Goal: Communication & Community: Answer question/provide support

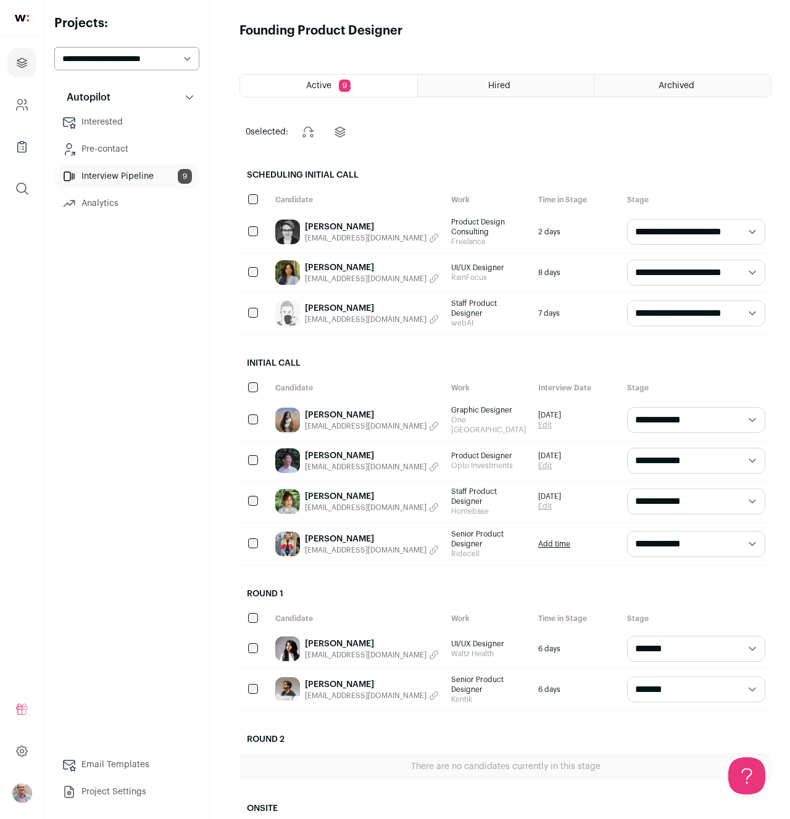
click at [328, 490] on link "Lauren Lee" at bounding box center [372, 496] width 134 height 12
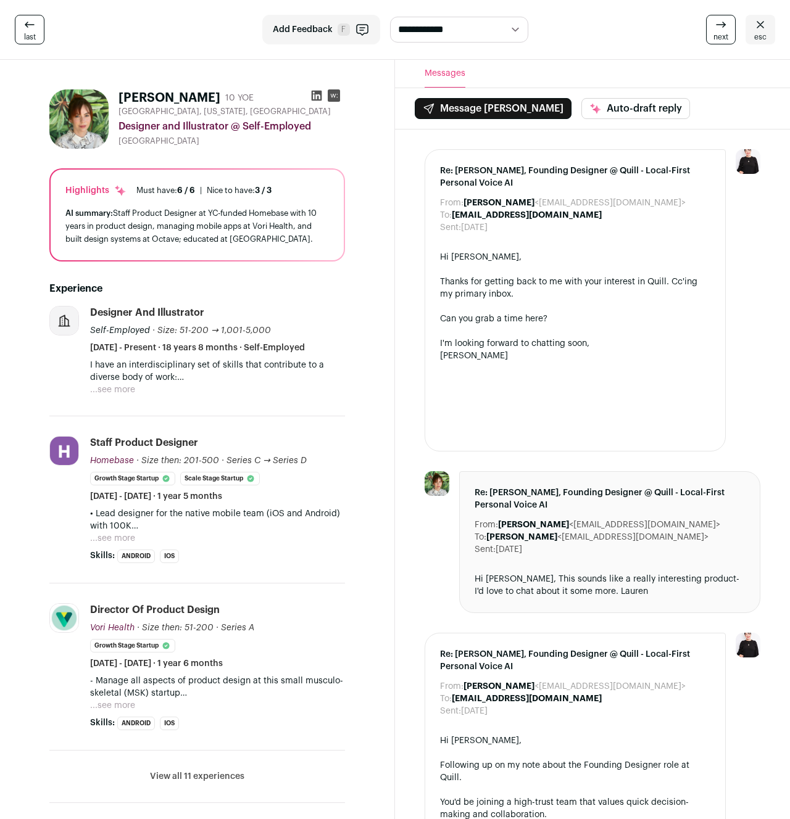
click at [31, 27] on icon at bounding box center [29, 24] width 15 height 15
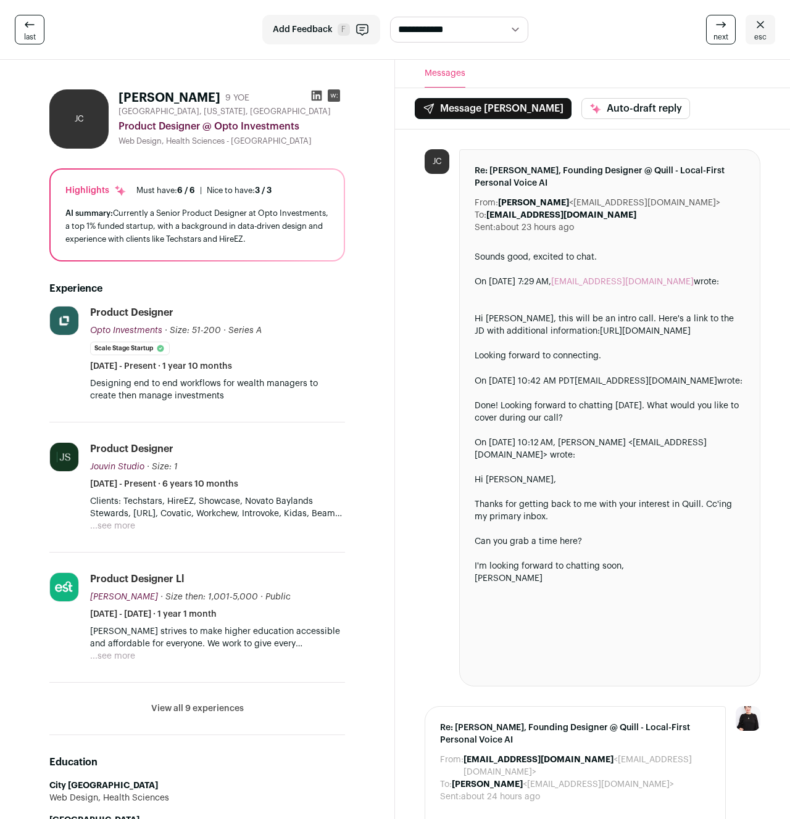
click at [753, 29] on icon at bounding box center [760, 24] width 15 height 15
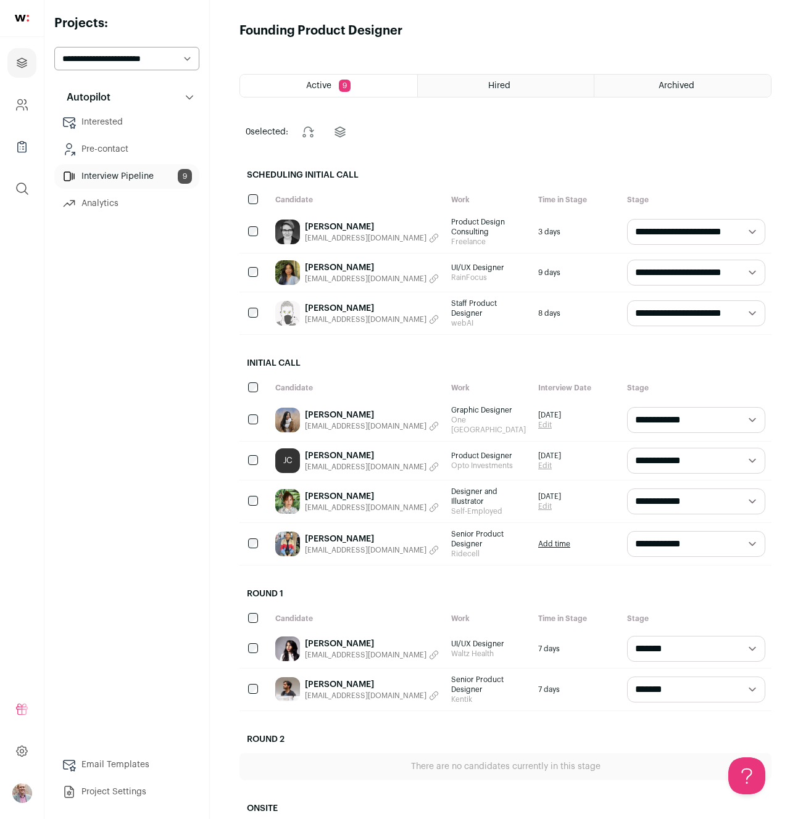
click at [334, 679] on link "Agni Murthy" at bounding box center [372, 685] width 134 height 12
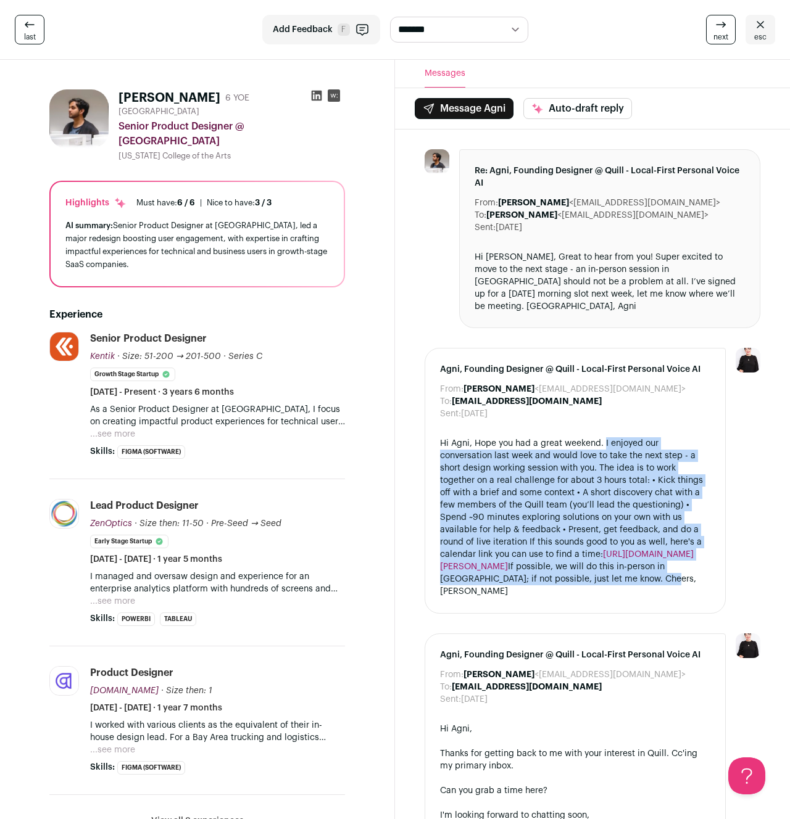
drag, startPoint x: 669, startPoint y: 571, endPoint x: 603, endPoint y: 429, distance: 155.7
click at [603, 437] on div "Hi Agni, Hope you had a great weekend. I enjoyed our conversation last week and…" at bounding box center [575, 517] width 270 height 161
copy div "I enjoyed our conversation last week and would love to take the next step - a s…"
click at [758, 27] on icon at bounding box center [759, 24] width 7 height 7
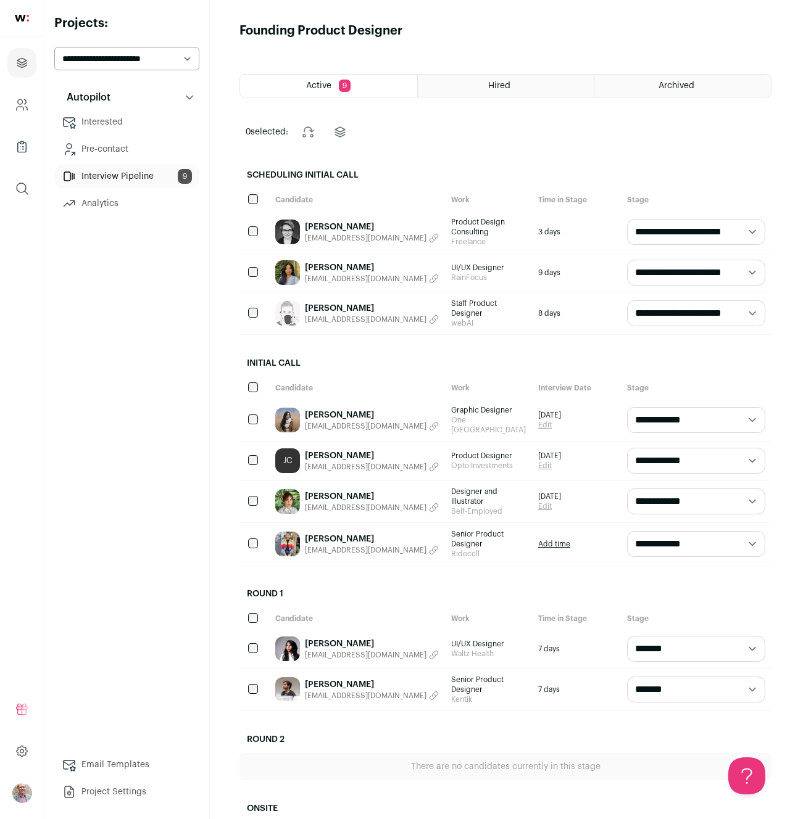
click at [378, 503] on span "leelaurenx@gmail.com" at bounding box center [366, 508] width 122 height 10
click at [333, 679] on link "Agni Murthy" at bounding box center [372, 685] width 134 height 12
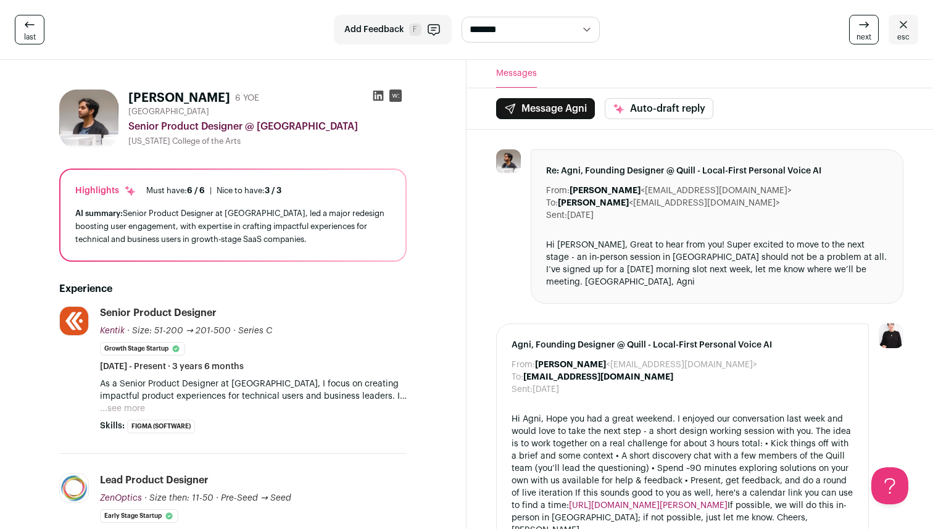
click at [789, 28] on icon at bounding box center [903, 24] width 15 height 15
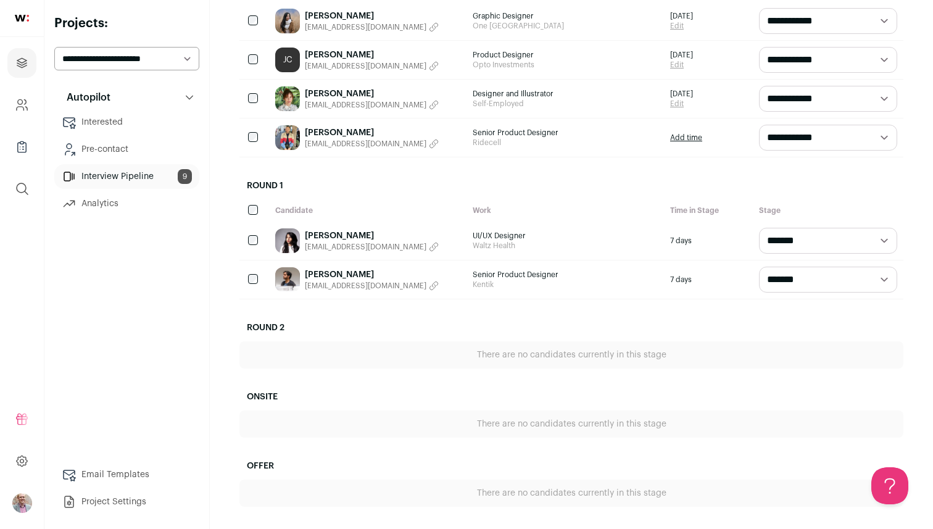
scroll to position [387, 0]
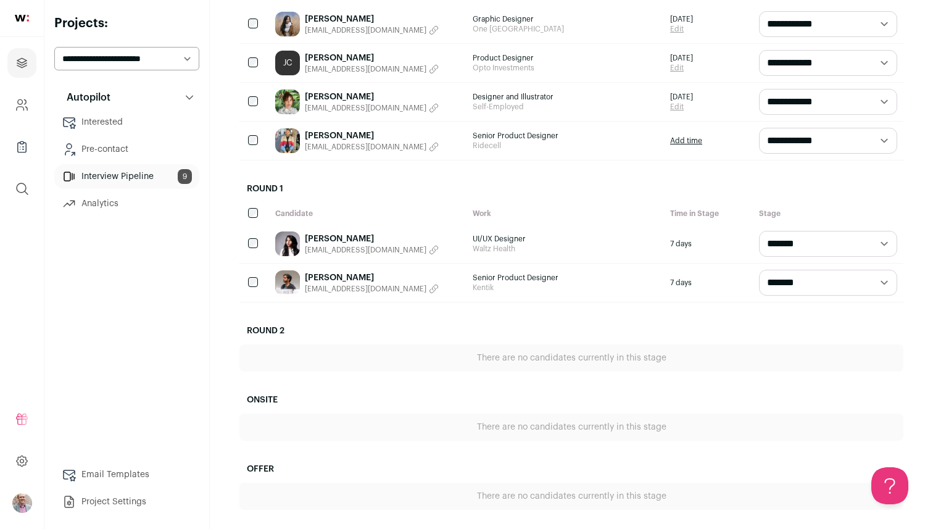
click at [789, 103] on select "**********" at bounding box center [828, 102] width 138 height 26
select select "**********"
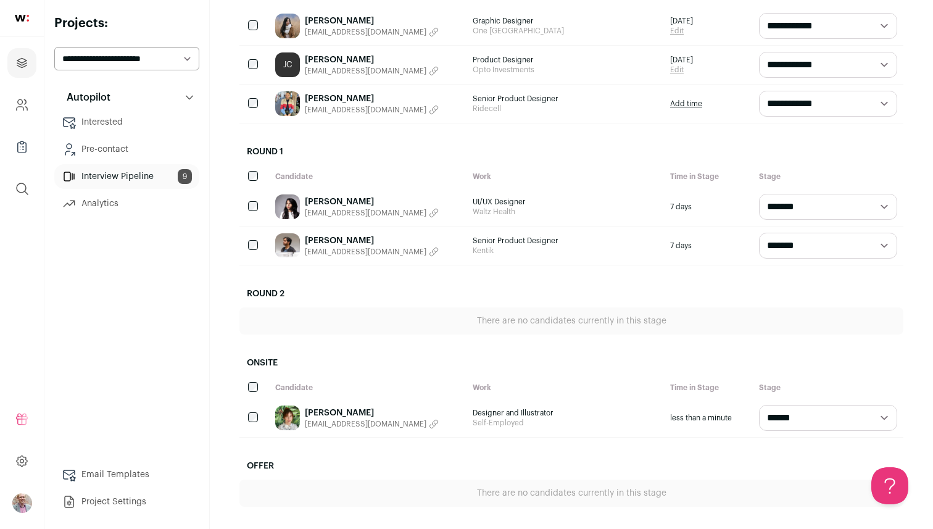
scroll to position [0, 0]
click at [789, 242] on select "**********" at bounding box center [828, 246] width 138 height 26
select select "**********"
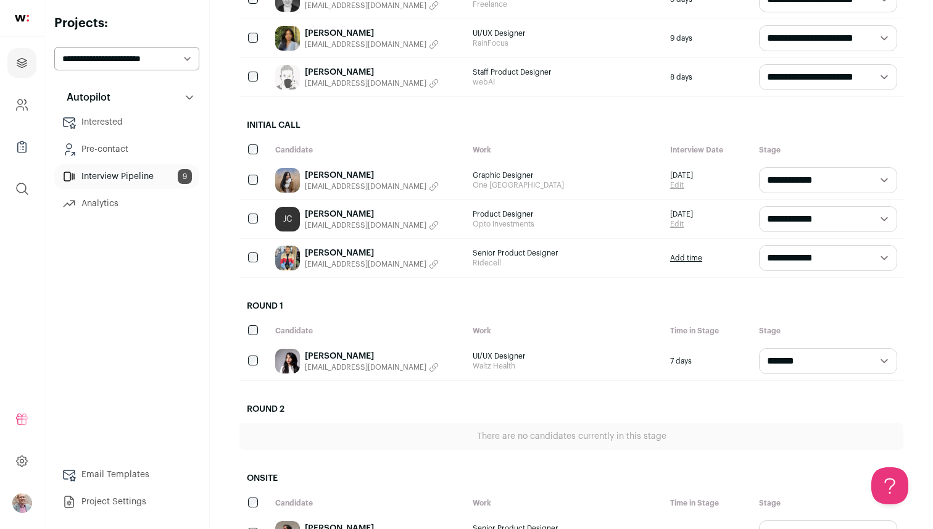
scroll to position [263, 0]
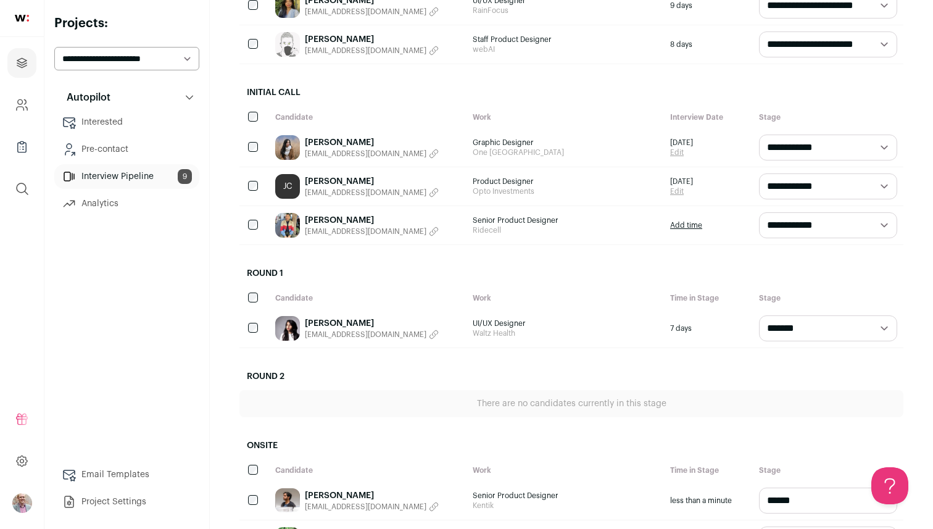
click at [311, 181] on link "Jerry Cheung" at bounding box center [372, 181] width 134 height 12
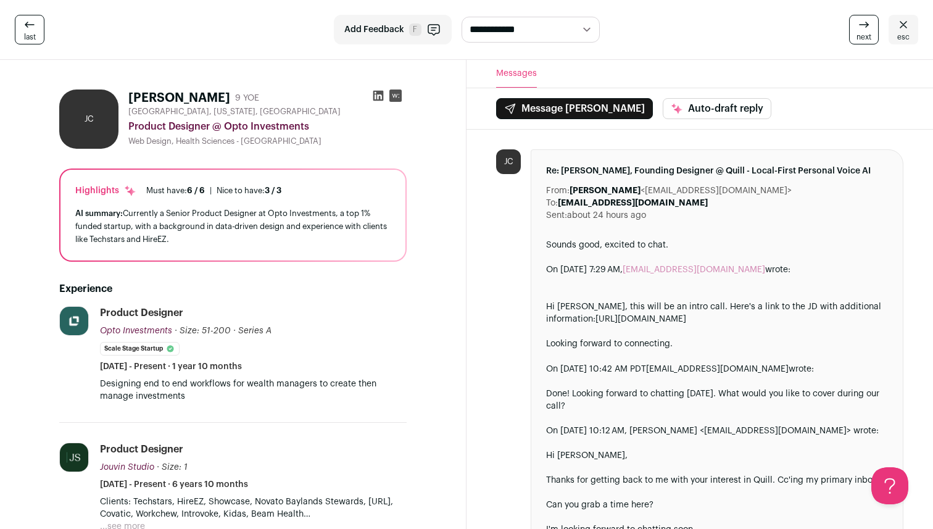
click at [571, 111] on button "Message Jerry" at bounding box center [574, 108] width 157 height 21
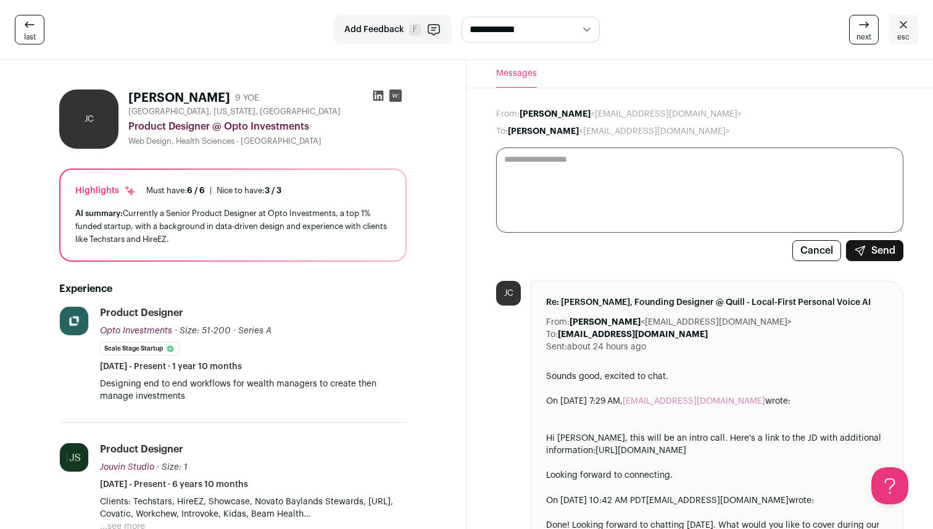
click at [789, 250] on button "Cancel" at bounding box center [816, 250] width 49 height 21
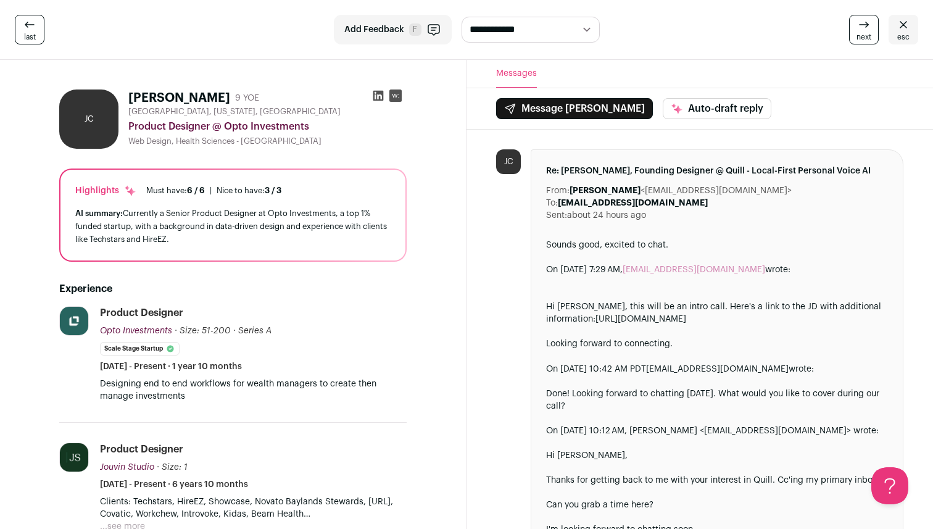
click at [789, 28] on icon at bounding box center [903, 24] width 15 height 15
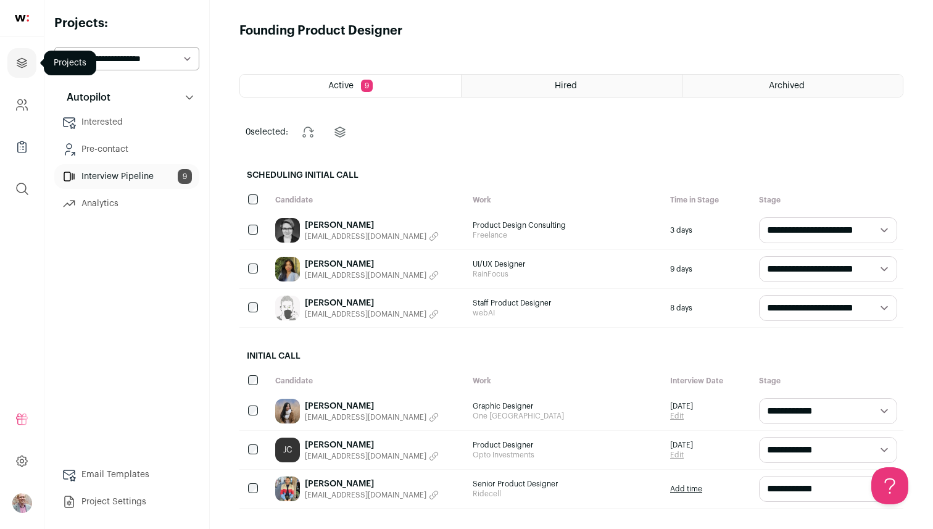
click at [19, 62] on icon "Projects" at bounding box center [21, 62] width 9 height 9
click at [142, 64] on select "**********" at bounding box center [126, 58] width 145 height 23
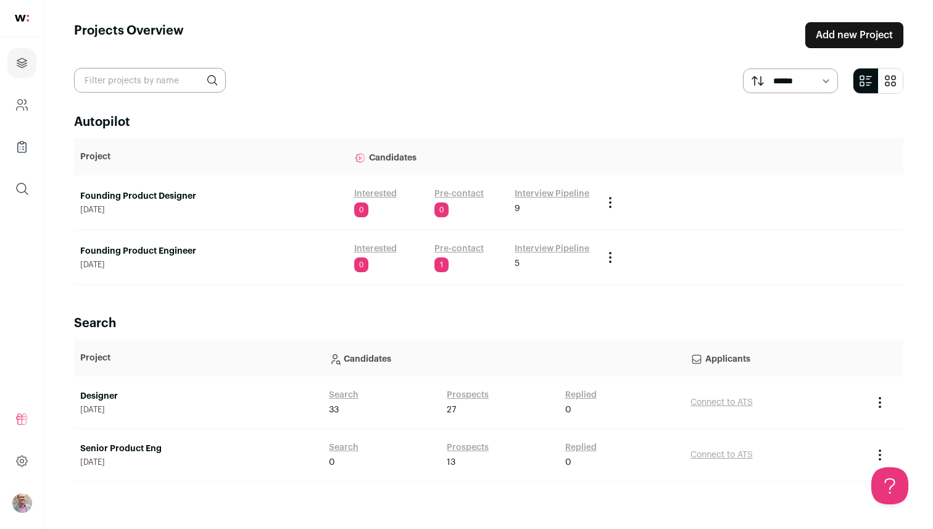
click at [176, 253] on link "Founding Product Engineer" at bounding box center [211, 251] width 262 height 12
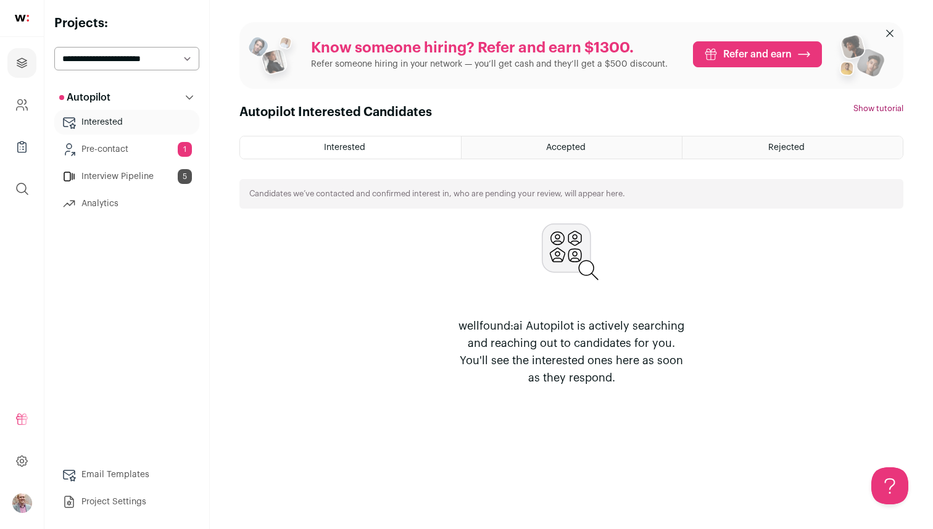
click at [122, 175] on link "Interview Pipeline 5" at bounding box center [126, 176] width 145 height 25
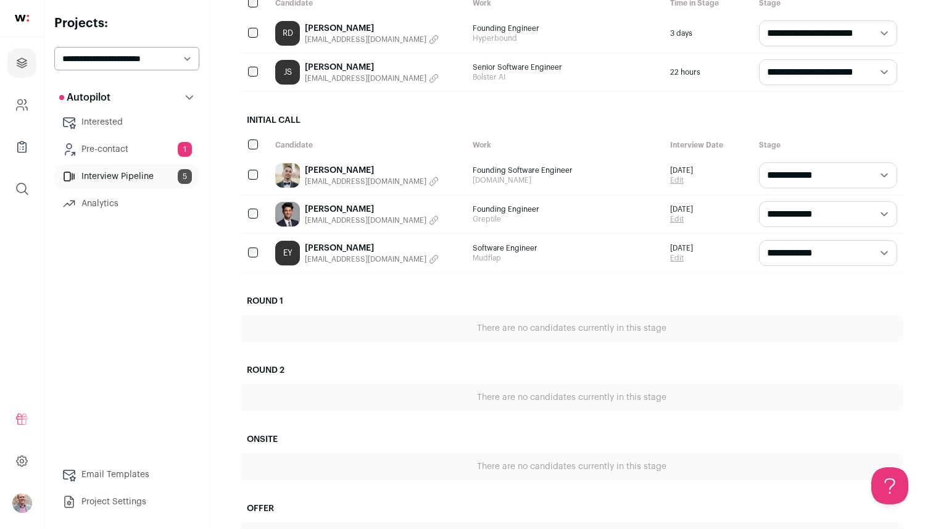
scroll to position [239, 0]
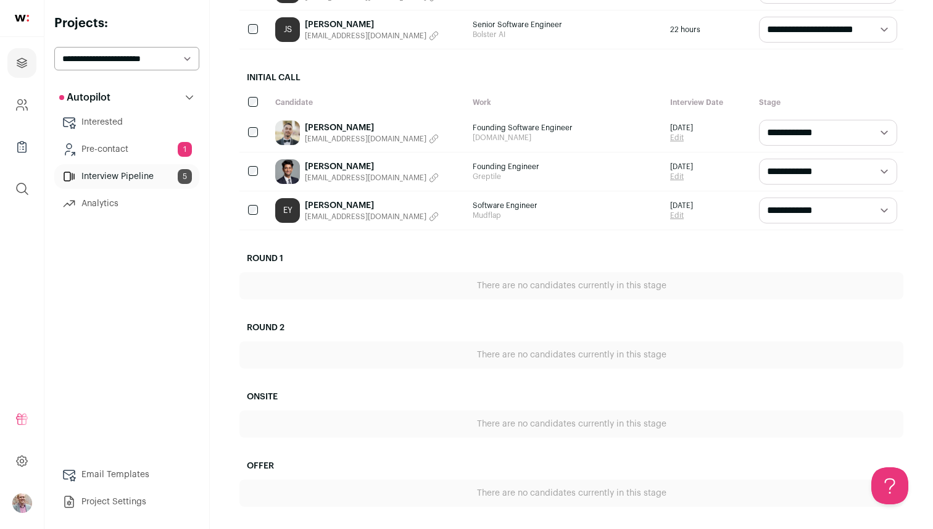
click at [316, 202] on link "[PERSON_NAME]" at bounding box center [372, 205] width 134 height 12
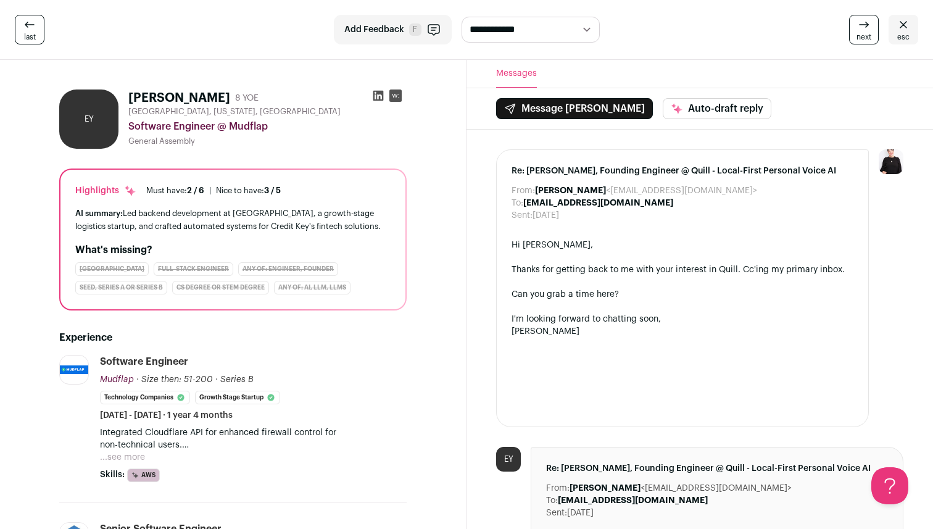
click at [569, 109] on button "Message Edward" at bounding box center [574, 108] width 157 height 21
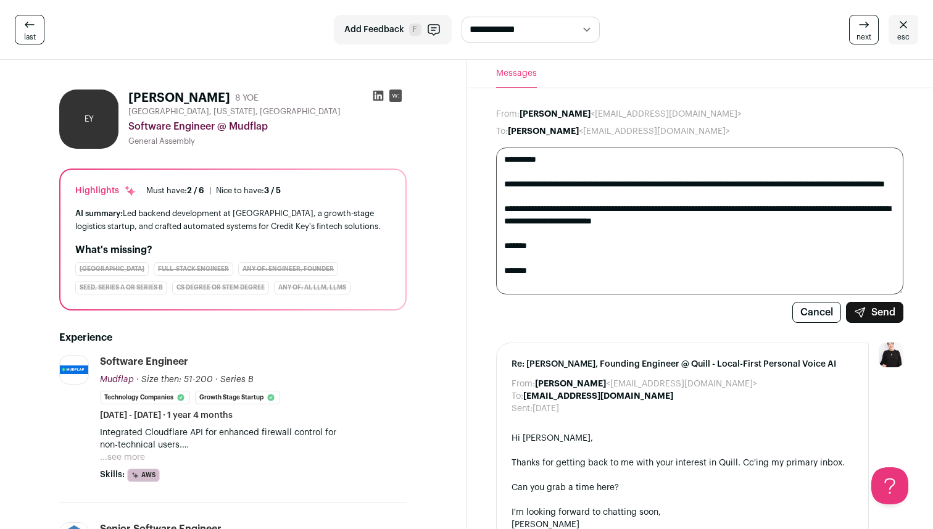
type textarea "**********"
click at [789, 312] on button "Send" at bounding box center [874, 312] width 57 height 21
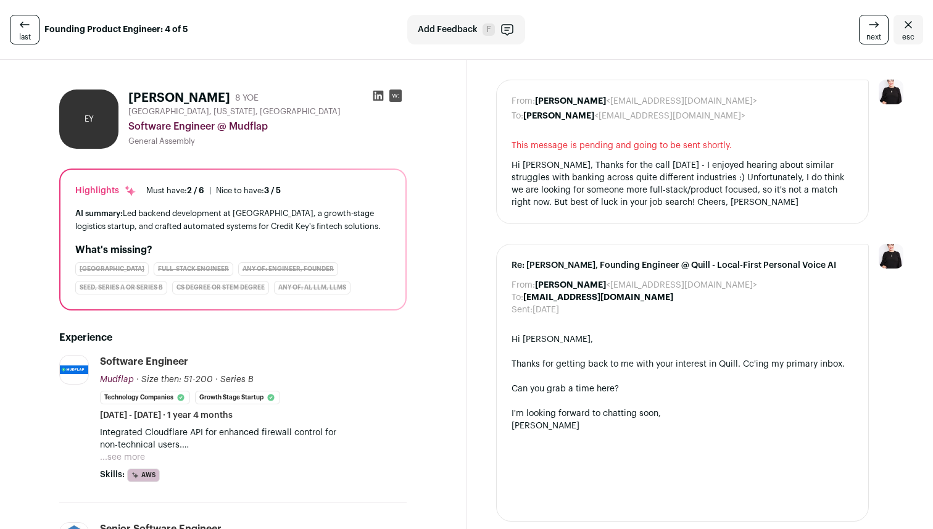
click at [484, 33] on span "F" at bounding box center [488, 29] width 12 height 12
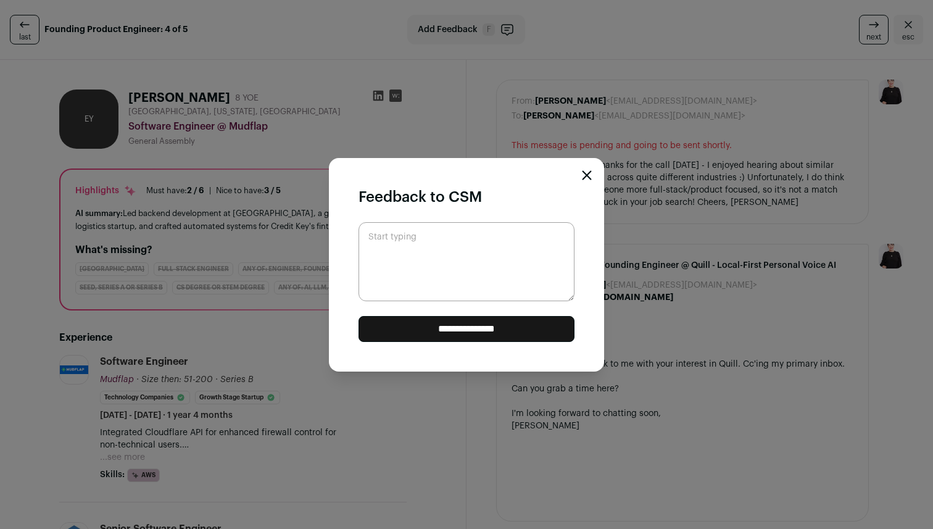
click at [585, 170] on icon "Close modal" at bounding box center [587, 175] width 10 height 10
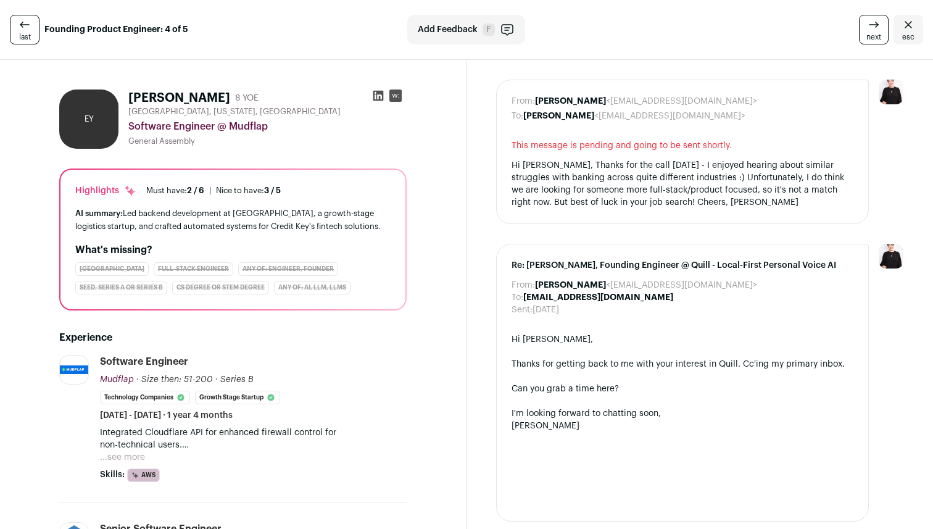
click at [492, 22] on button "Add Feedback F" at bounding box center [466, 30] width 118 height 30
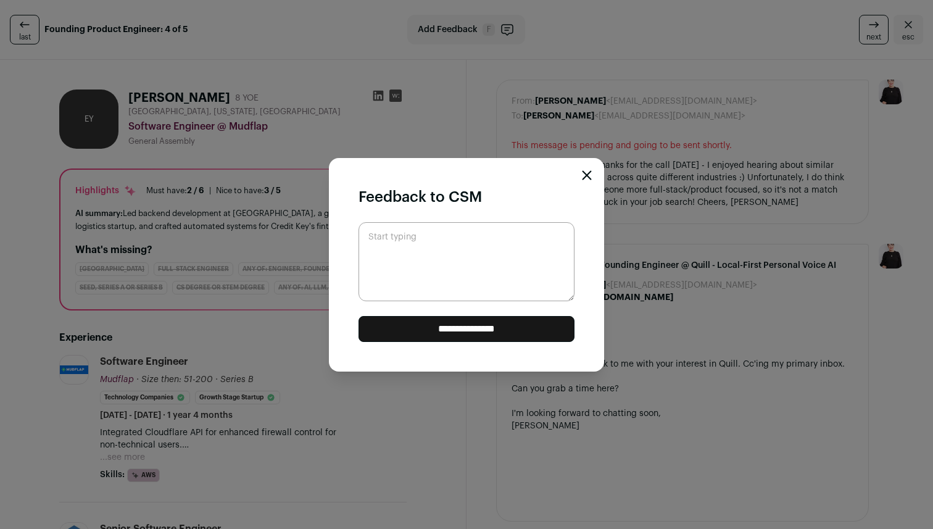
click at [585, 175] on icon "Close modal" at bounding box center [587, 175] width 10 height 10
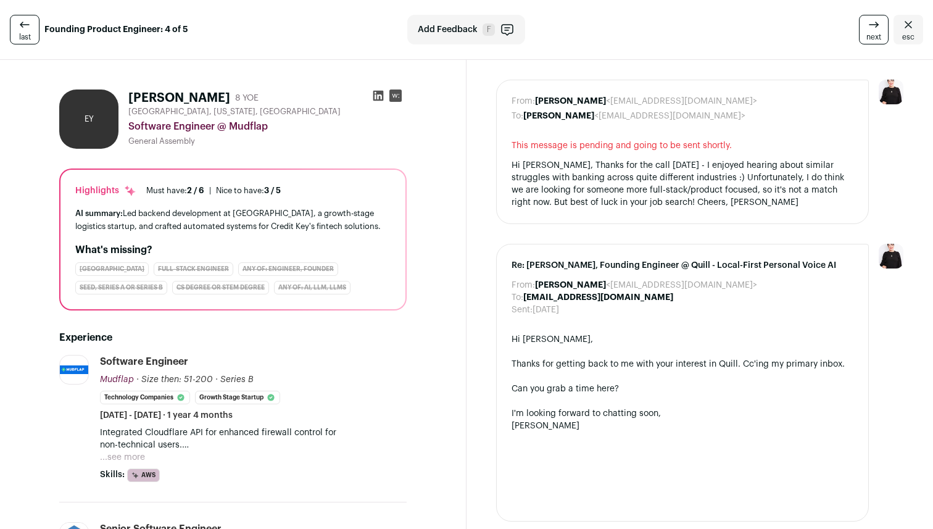
click at [910, 26] on icon "Close" at bounding box center [907, 24] width 7 height 7
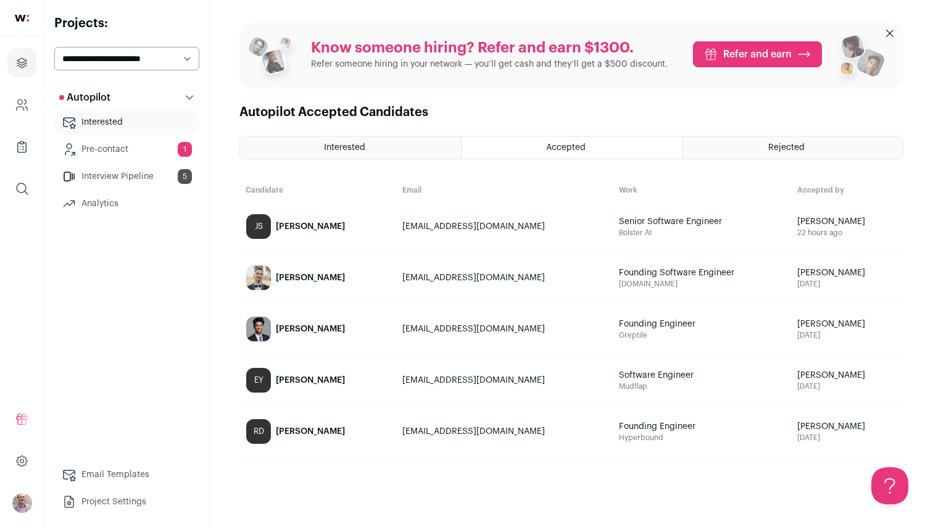
click at [297, 376] on div "[PERSON_NAME]" at bounding box center [310, 380] width 69 height 12
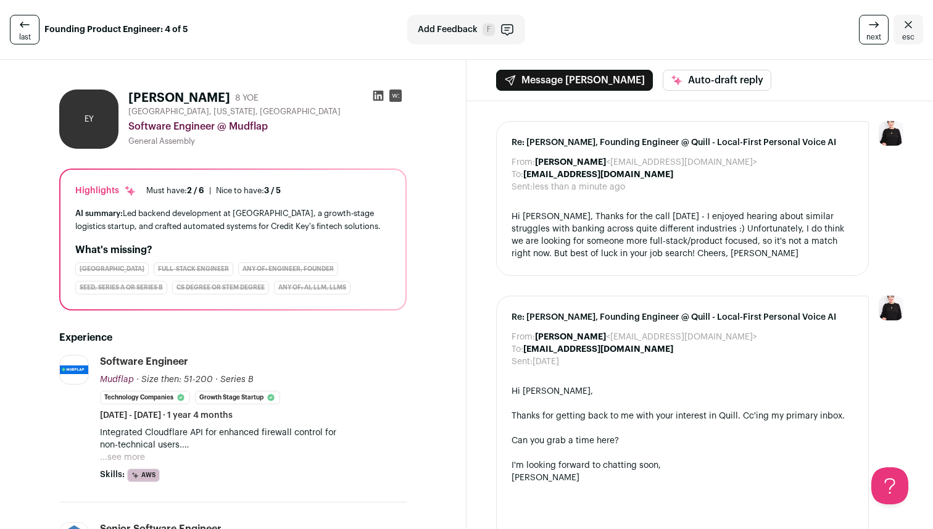
click at [919, 34] on link "esc" at bounding box center [908, 30] width 30 height 30
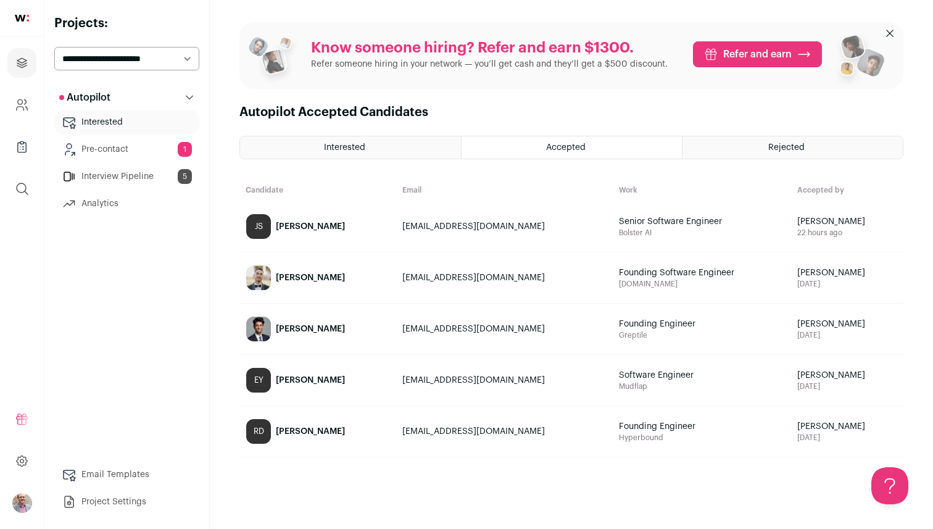
click at [132, 169] on link "Interview Pipeline 5" at bounding box center [126, 176] width 145 height 25
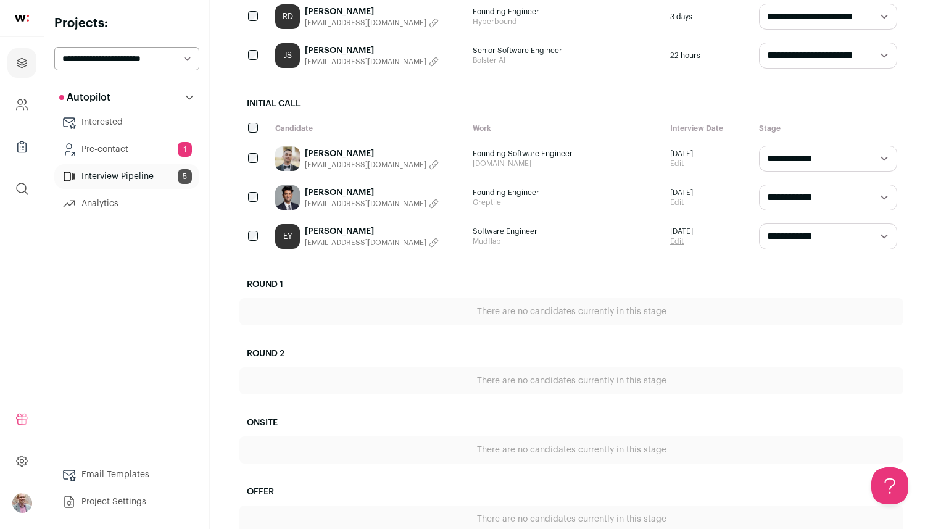
scroll to position [239, 0]
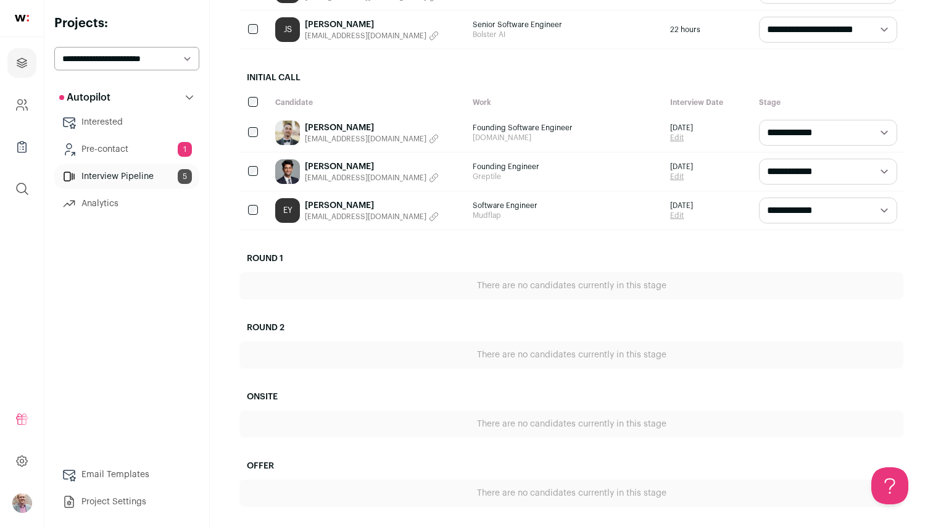
click at [786, 211] on select "**********" at bounding box center [828, 210] width 138 height 26
select select "********"
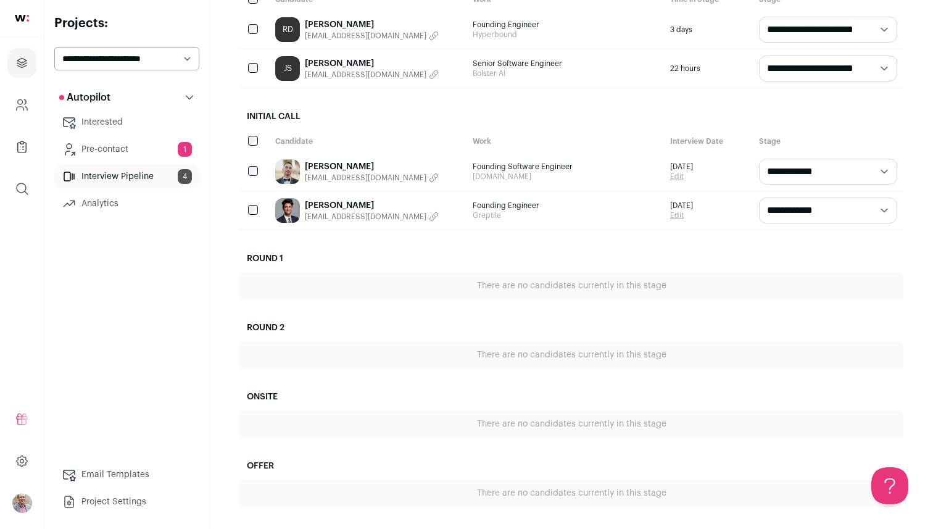
scroll to position [0, 0]
